Goal: Transaction & Acquisition: Book appointment/travel/reservation

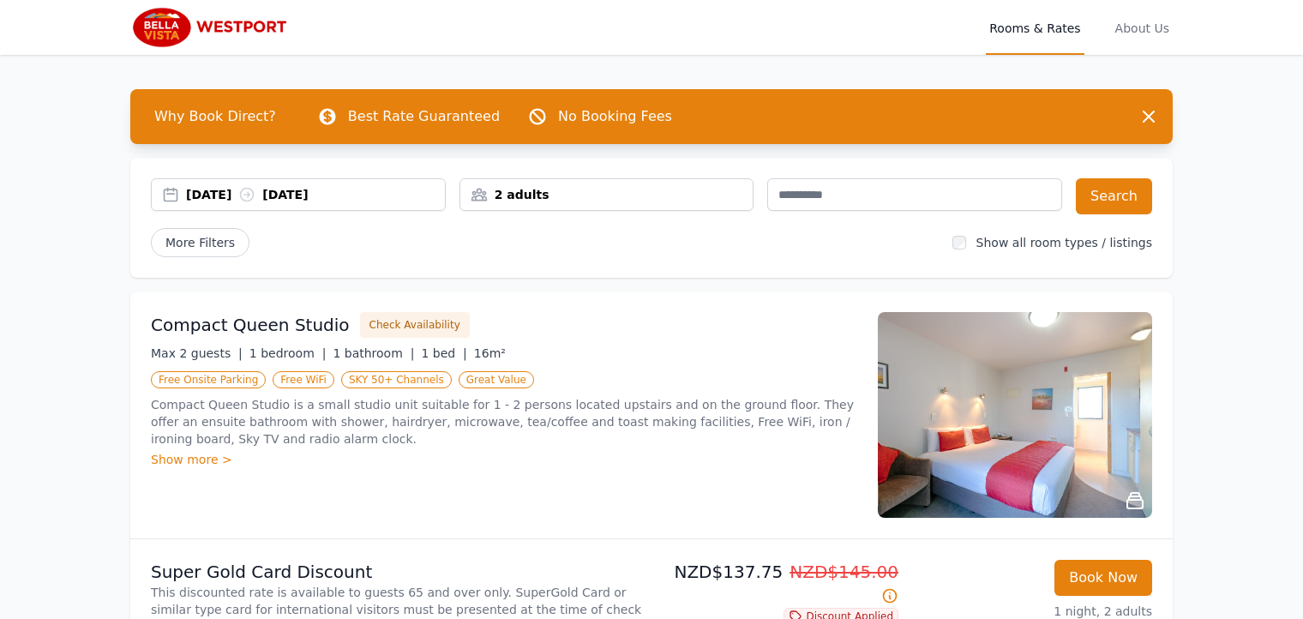
click at [732, 197] on div "2 adults" at bounding box center [606, 194] width 293 height 17
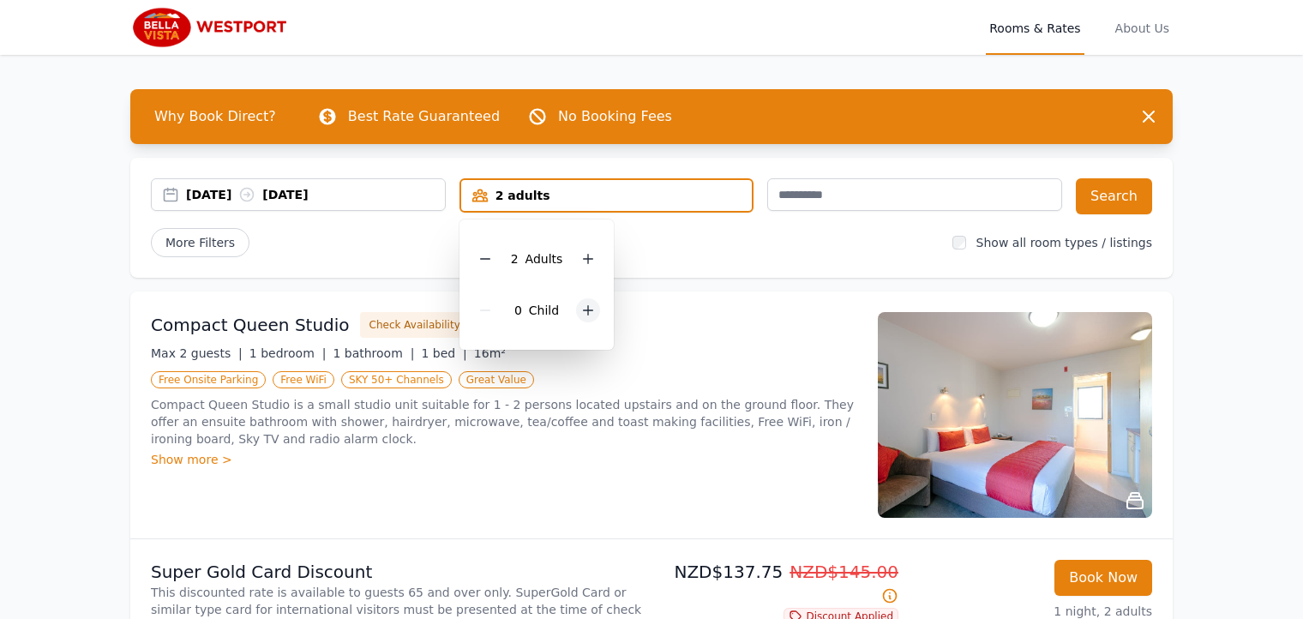
click at [586, 310] on icon at bounding box center [588, 310] width 9 height 9
click at [707, 303] on div "Compact Queen Studio Check Availability Max 2 guests | 1 bedroom | 1 bathroom |…" at bounding box center [651, 415] width 1043 height 247
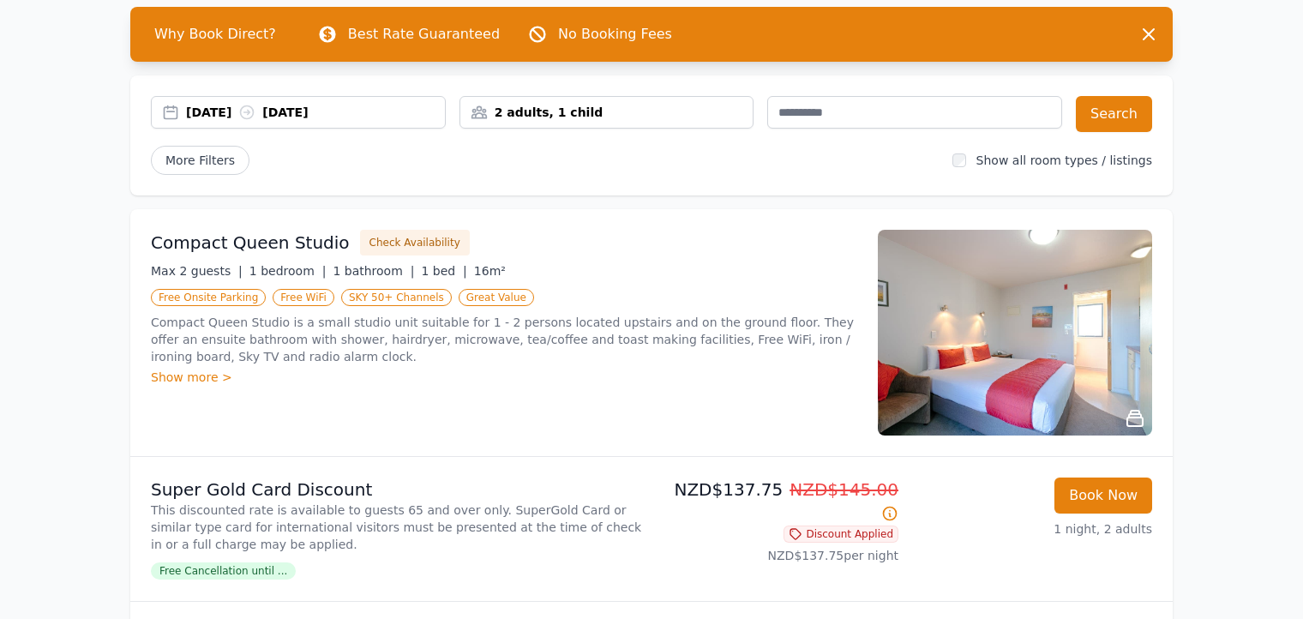
scroll to position [90, 0]
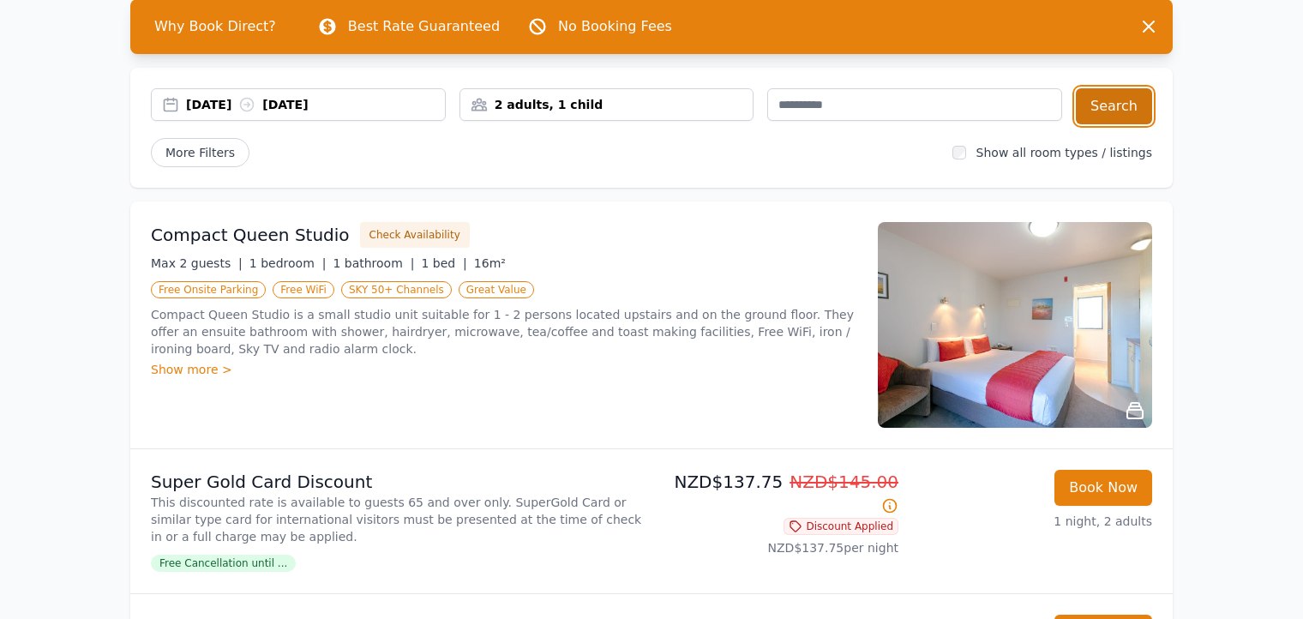
click at [1122, 102] on button "Search" at bounding box center [1114, 106] width 76 height 36
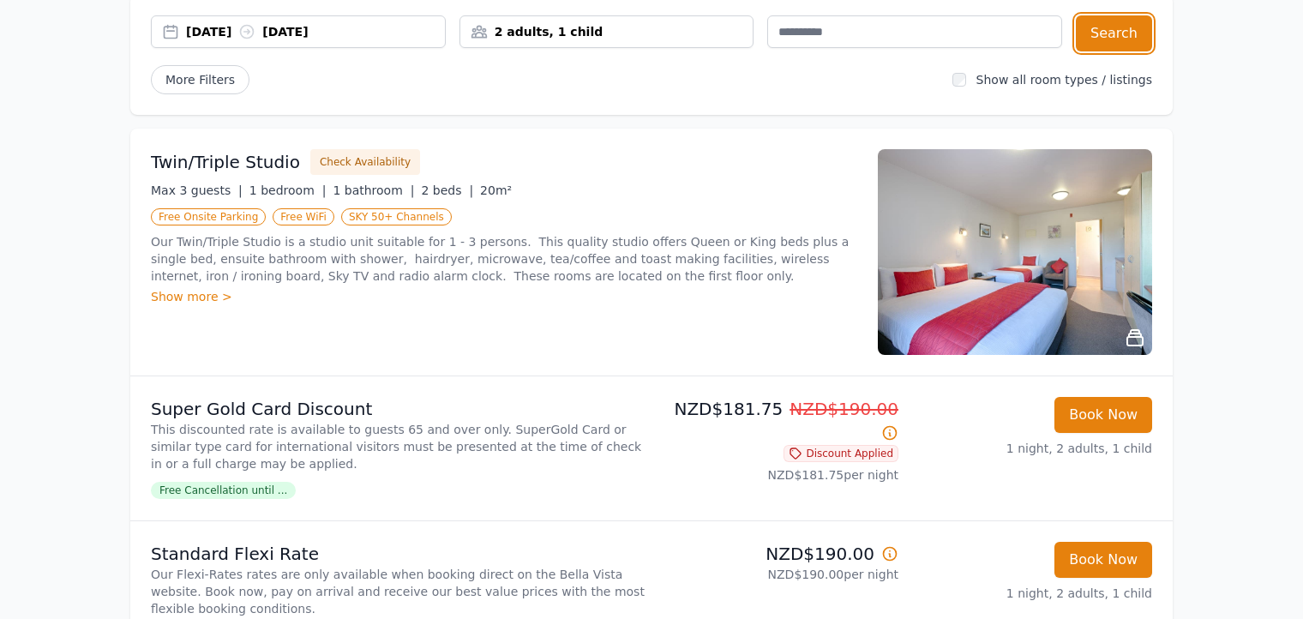
scroll to position [172, 0]
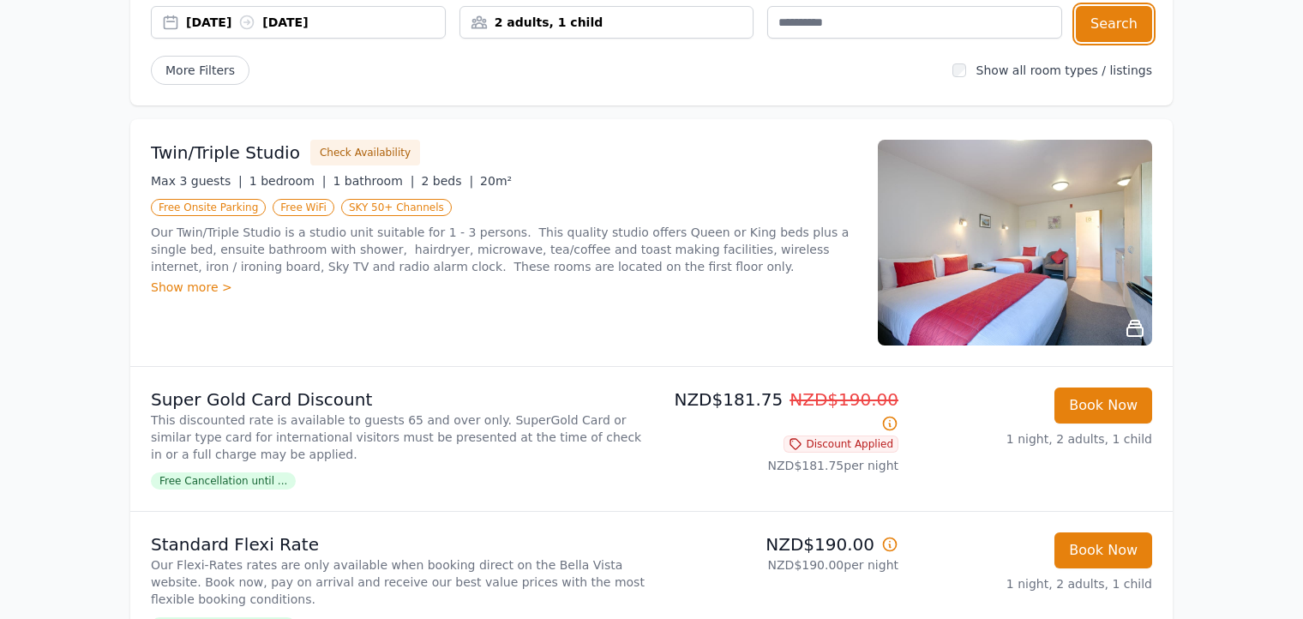
click at [643, 19] on div "2 adults, 1 child" at bounding box center [606, 22] width 293 height 17
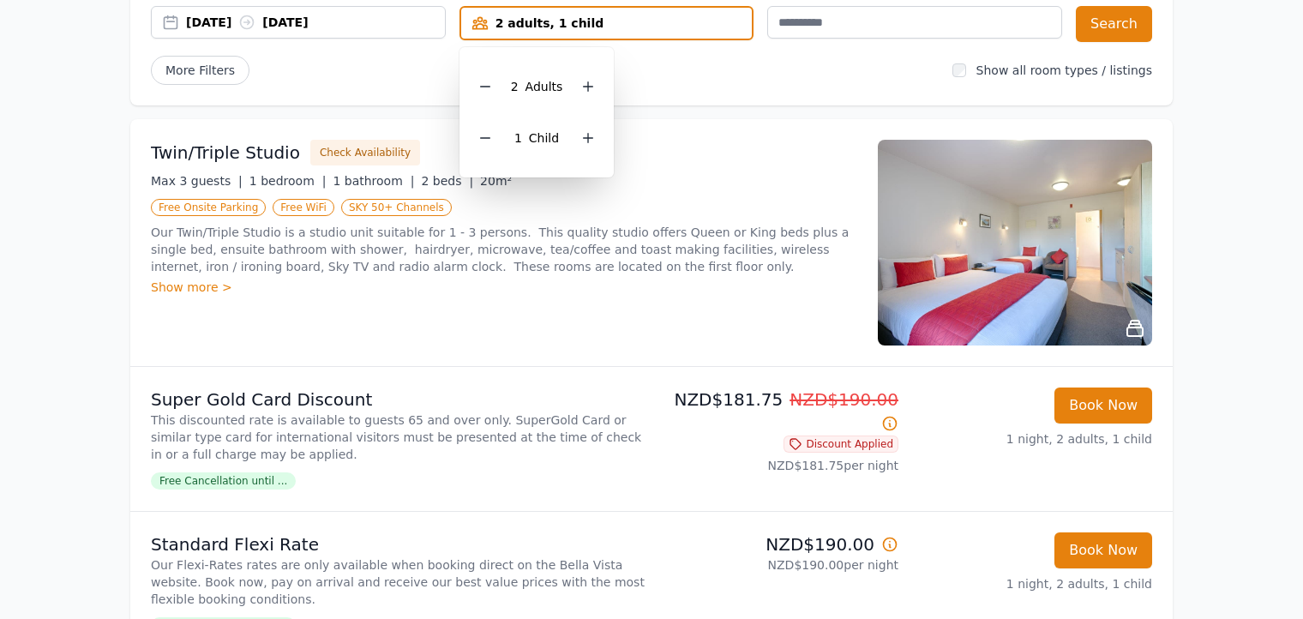
click at [500, 134] on div "1 Child" at bounding box center [537, 137] width 128 height 51
click at [492, 135] on icon at bounding box center [485, 138] width 14 height 14
click at [1110, 26] on button "Search" at bounding box center [1114, 24] width 76 height 36
